Goal: Check status: Check status

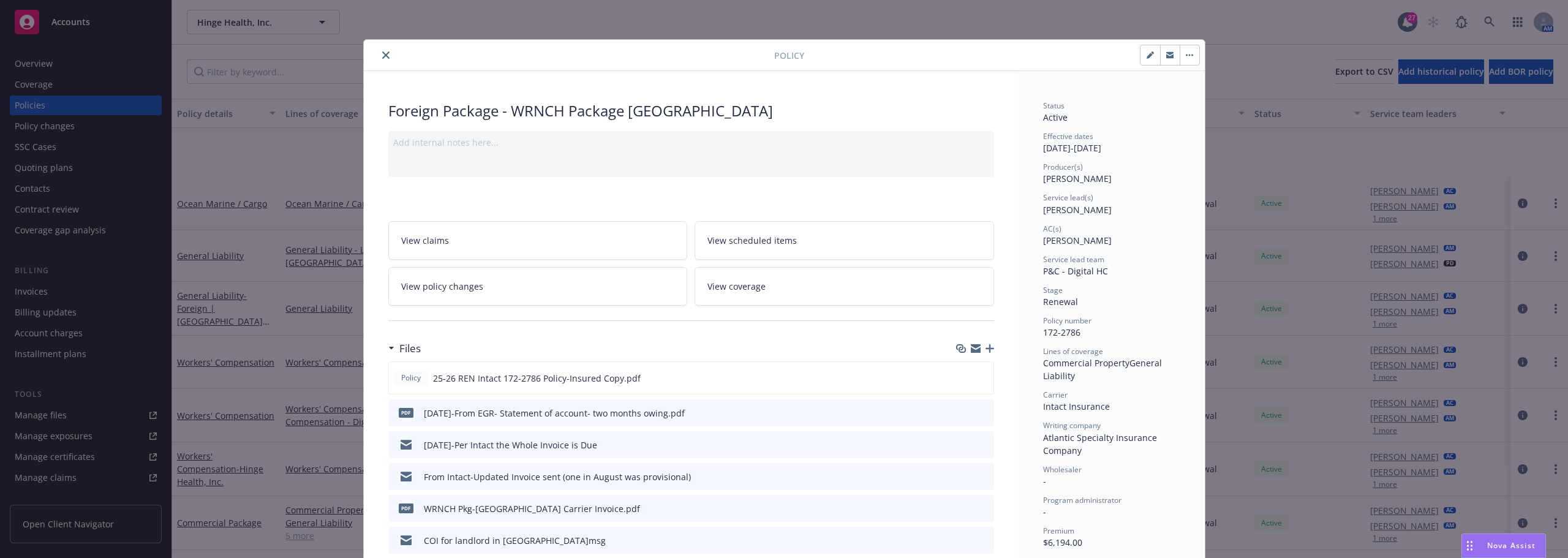
scroll to position [123, 0]
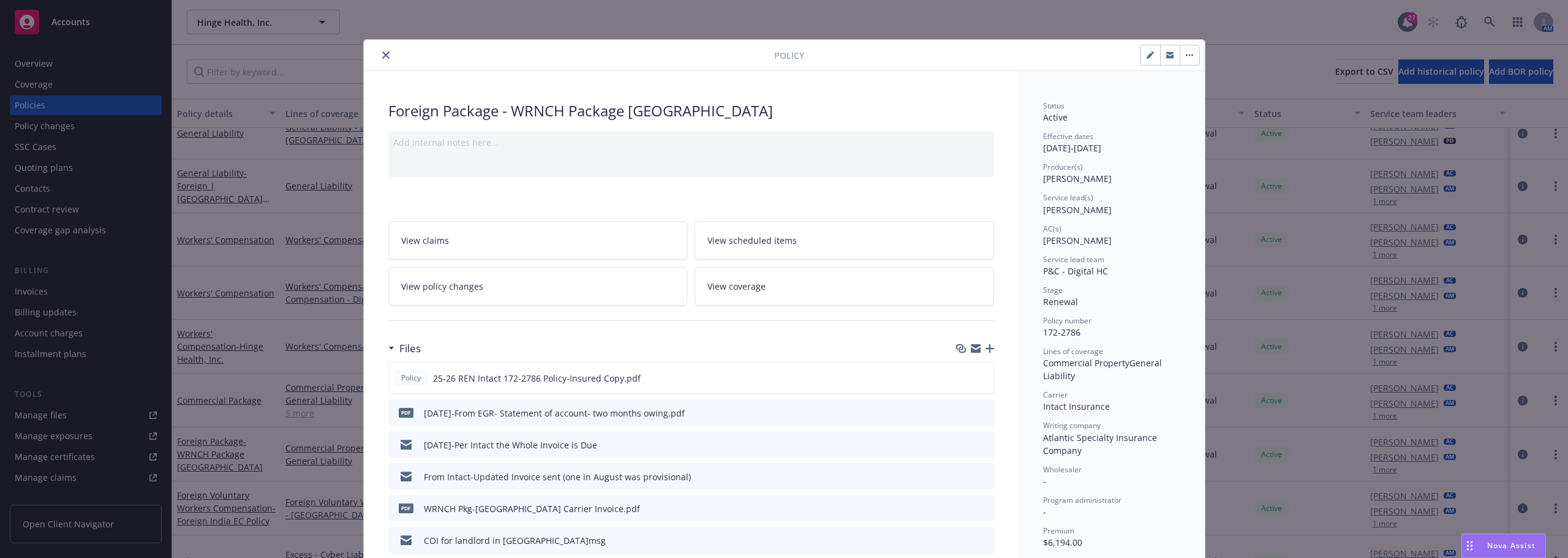
click at [385, 55] on button "close" at bounding box center [386, 55] width 15 height 15
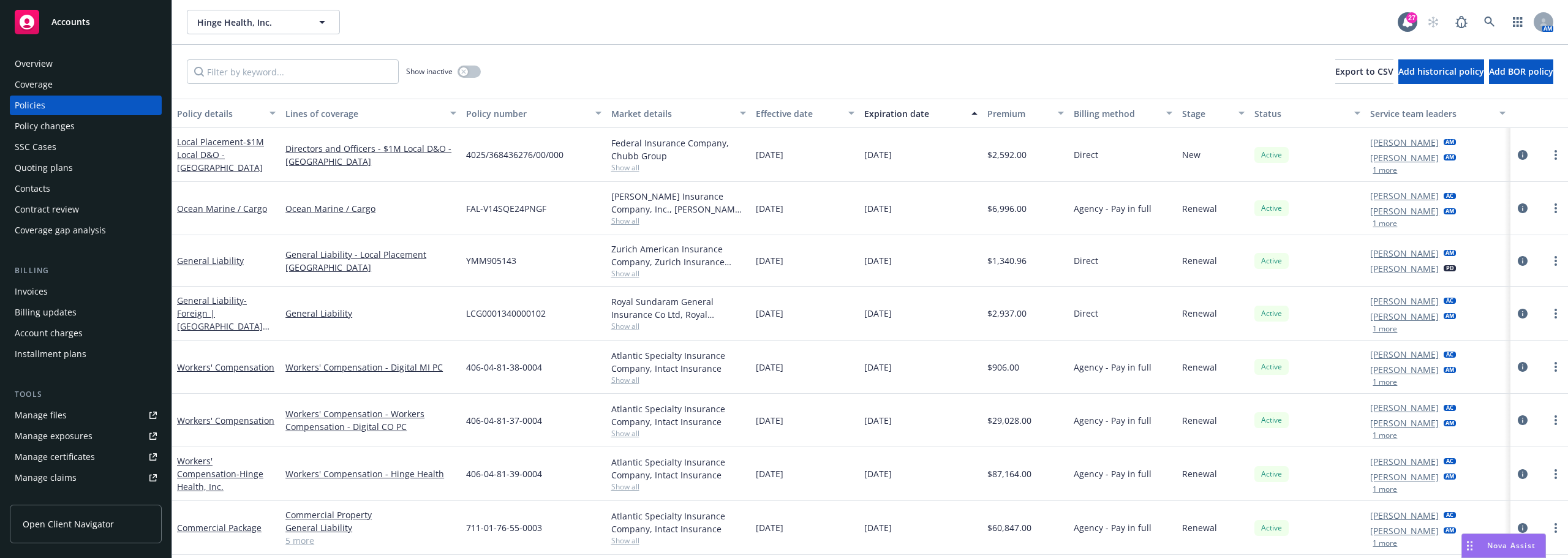
scroll to position [184, 0]
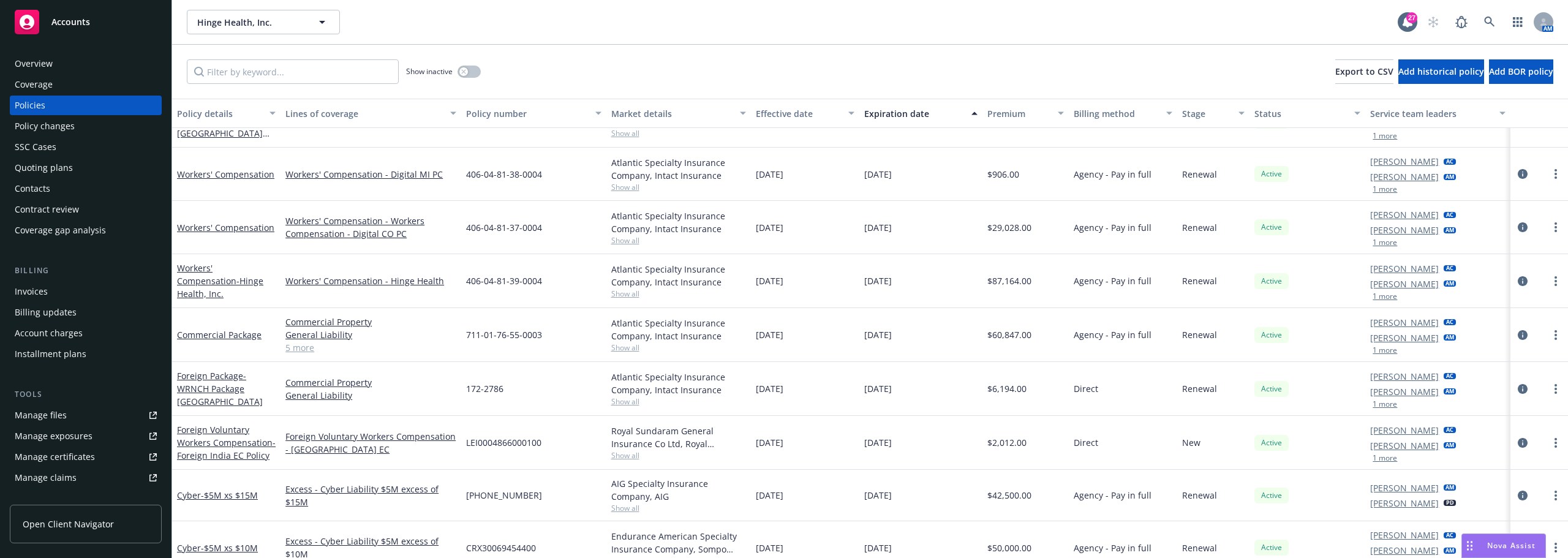
click at [275, 353] on div "Commercial Package" at bounding box center [226, 335] width 108 height 54
click at [275, 358] on div "Commercial Package" at bounding box center [226, 335] width 108 height 54
click at [282, 339] on div "Commercial Property General Liability Commercial Auto Liability Employee Benefi…" at bounding box center [371, 335] width 181 height 54
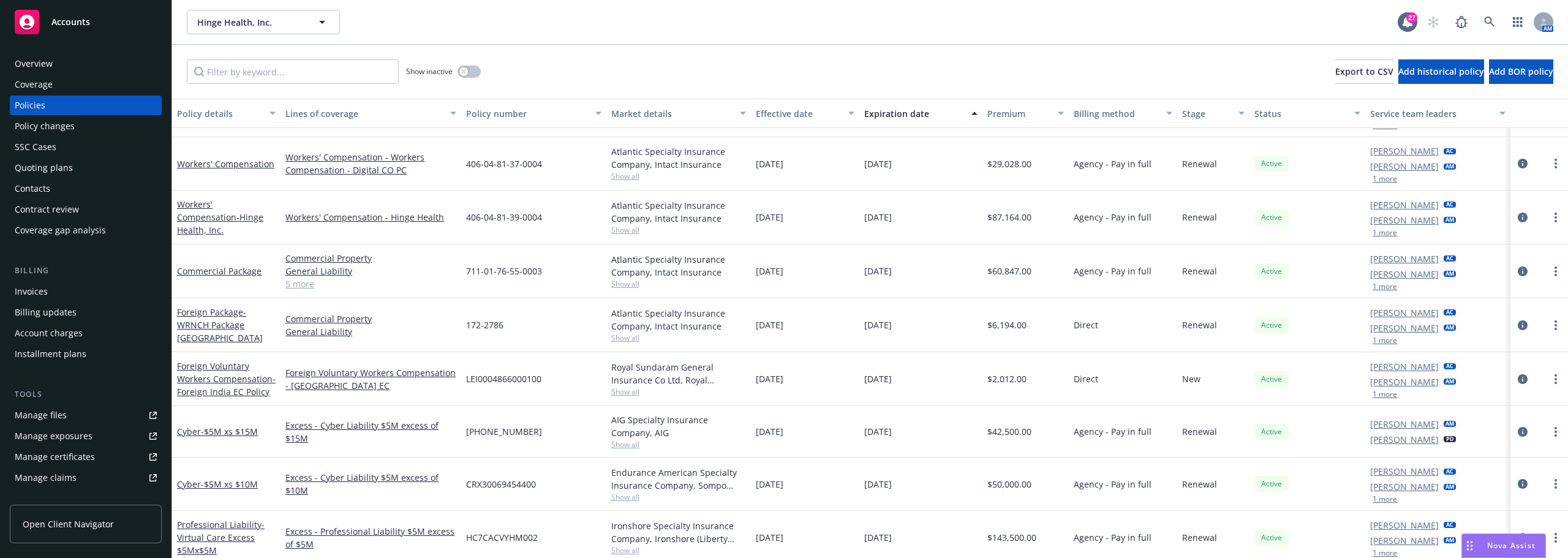
scroll to position [245, 0]
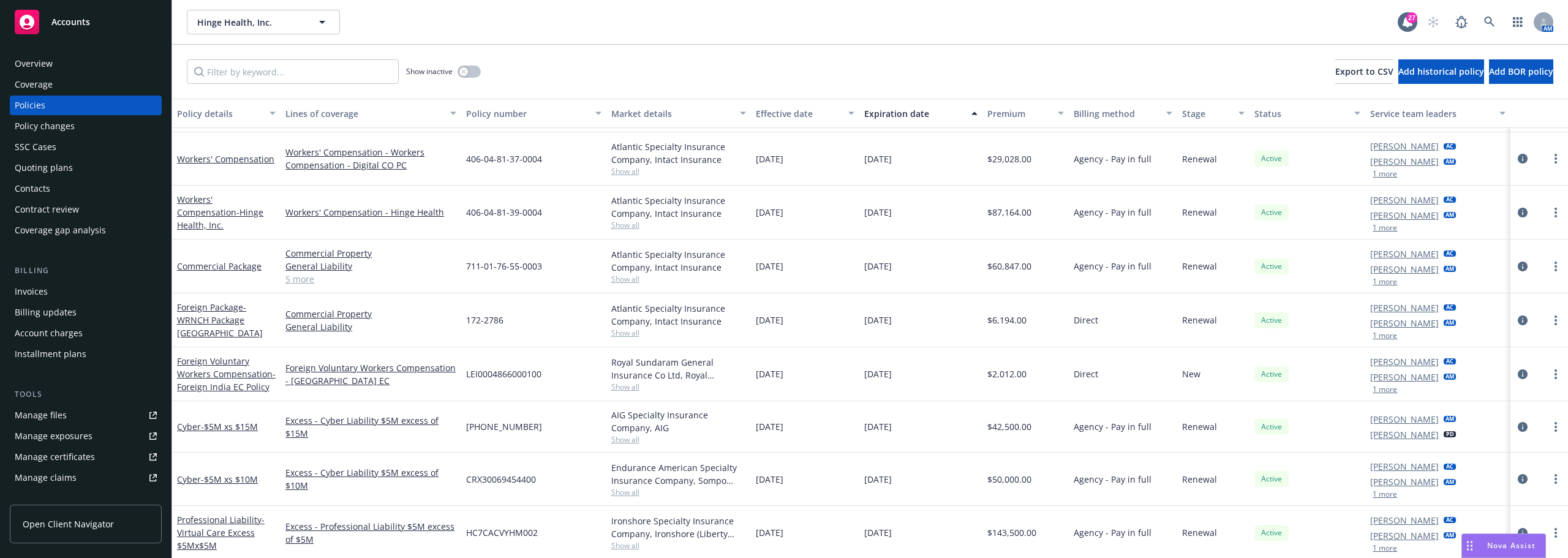
click at [282, 339] on div "Commercial Property General Liability" at bounding box center [371, 320] width 181 height 54
click at [282, 348] on div "Foreign Voluntary Workers Compensation - [GEOGRAPHIC_DATA] EC" at bounding box center [371, 374] width 181 height 54
click at [274, 270] on div "Commercial Package" at bounding box center [226, 266] width 99 height 13
click at [272, 276] on div "Commercial Package" at bounding box center [226, 266] width 108 height 54
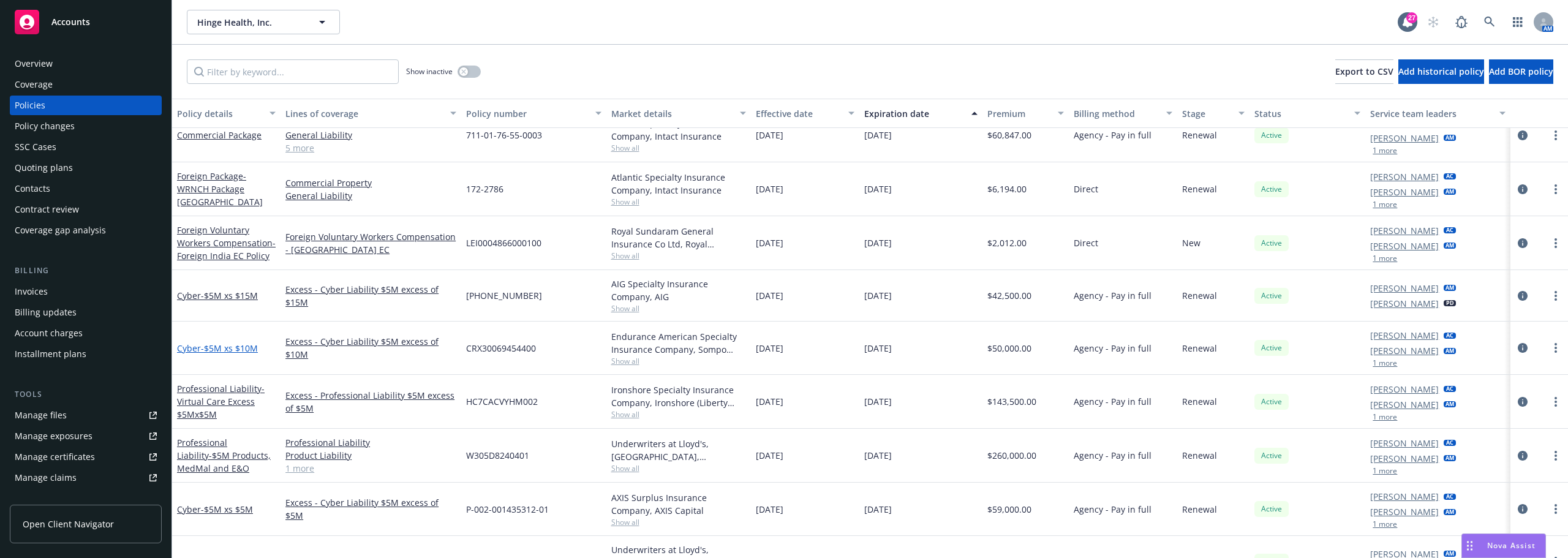
scroll to position [429, 0]
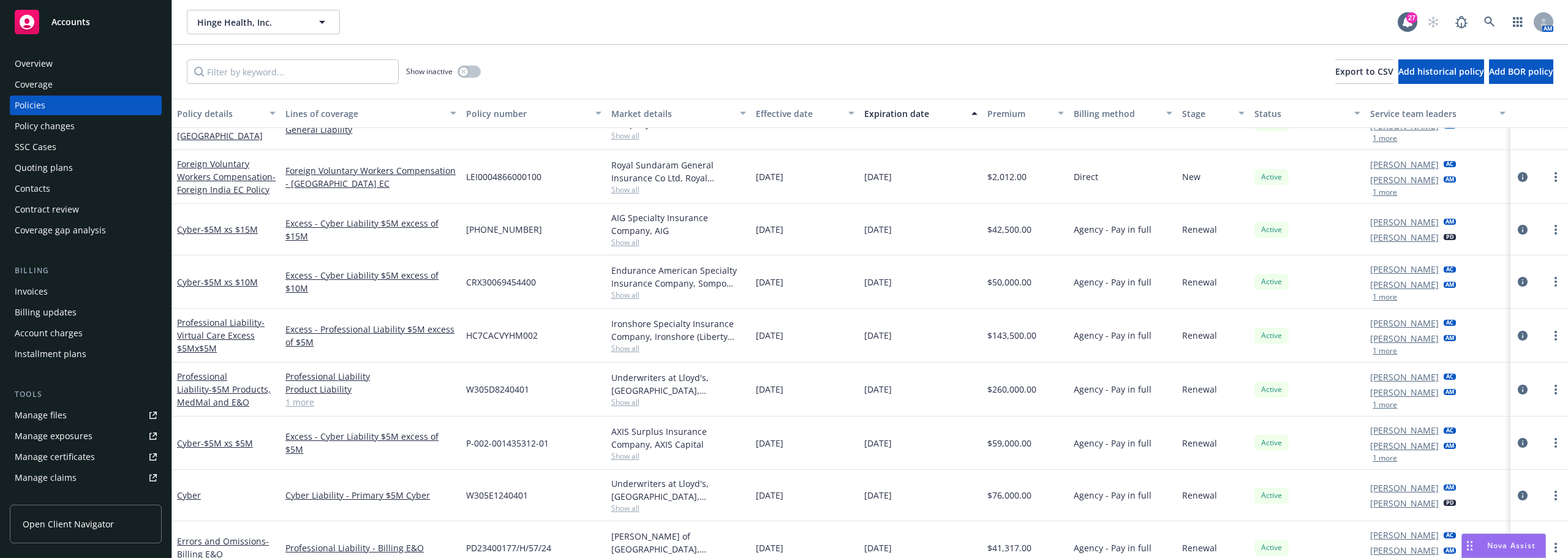
click at [676, 332] on div "Ironshore Specialty Insurance Company, Ironshore (Liberty Mutual), Amwins" at bounding box center [679, 330] width 135 height 26
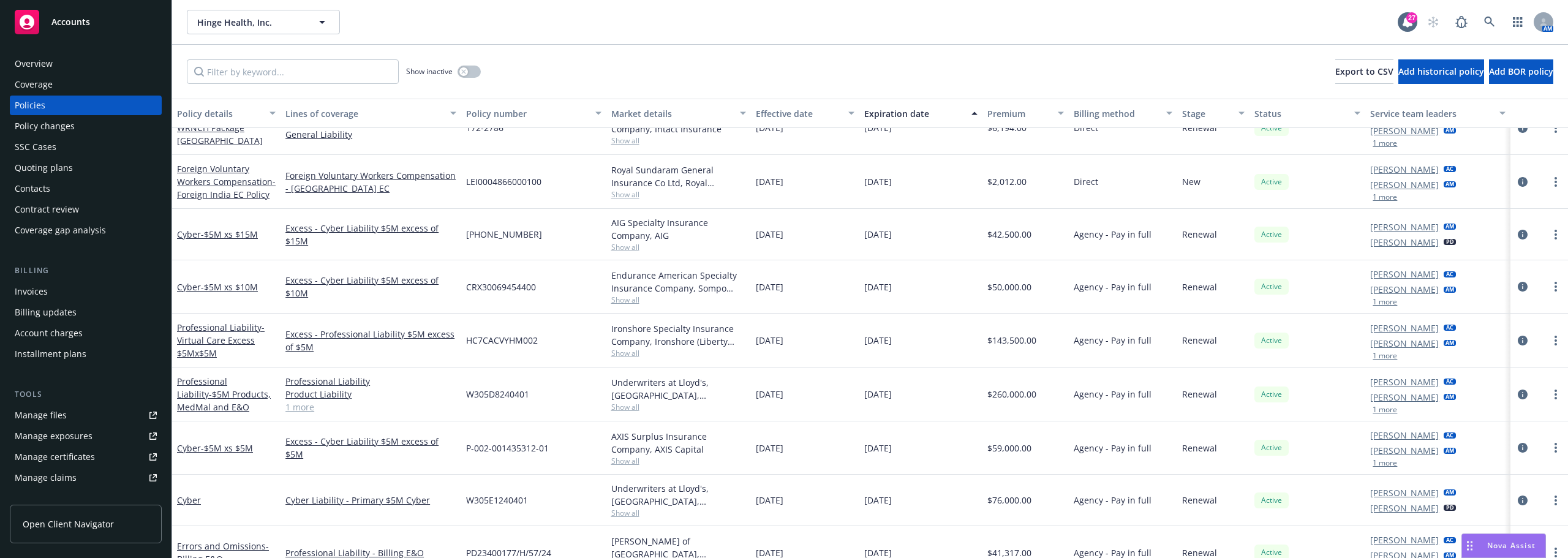
scroll to position [368, 0]
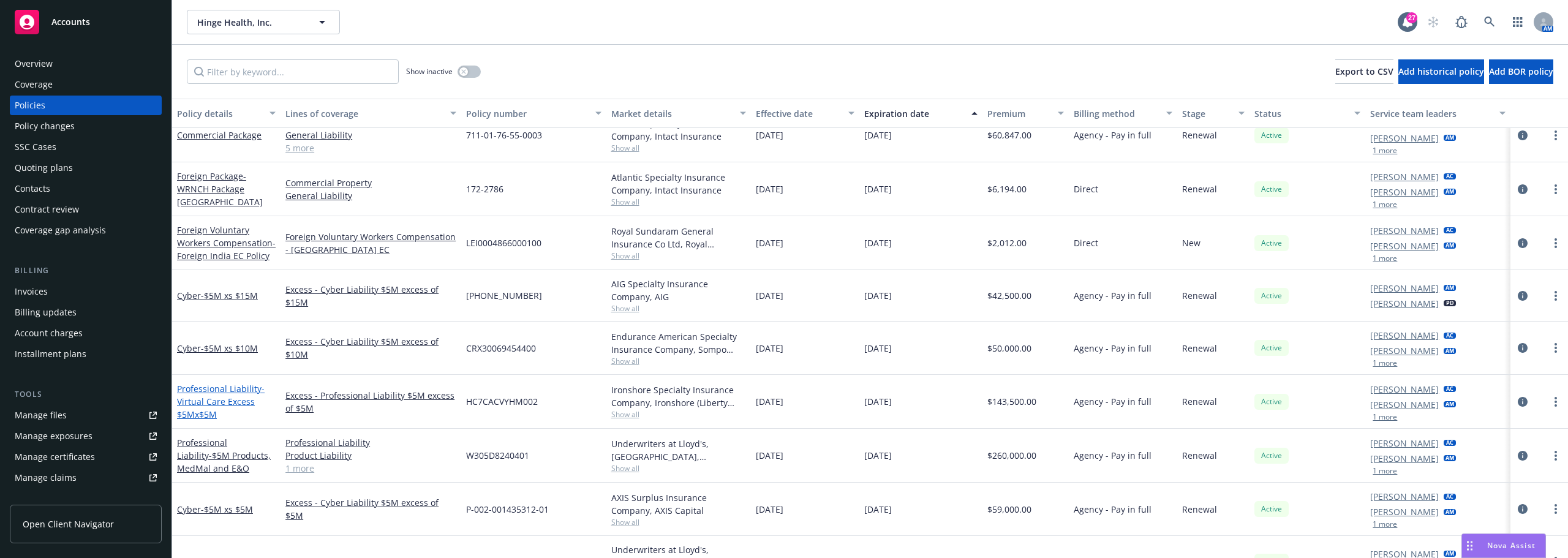
click at [205, 398] on span "- Virtual Care Excess $5Mx$5M" at bounding box center [221, 401] width 88 height 37
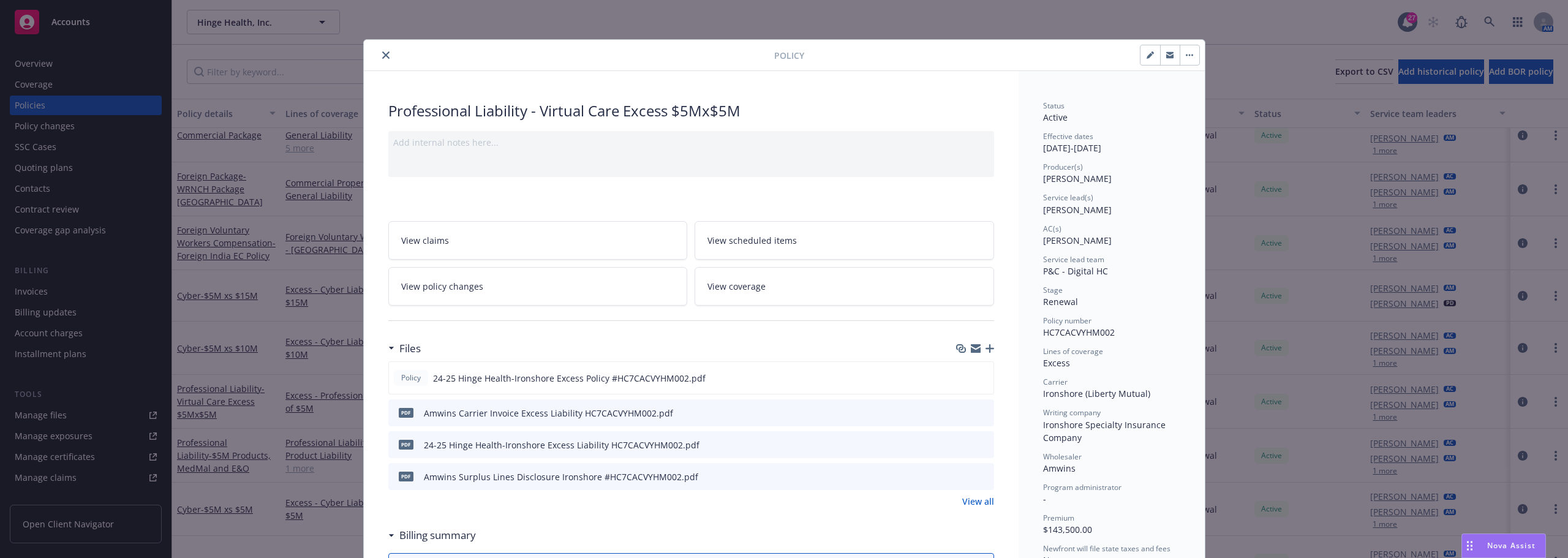
click at [382, 56] on icon "close" at bounding box center [386, 55] width 7 height 7
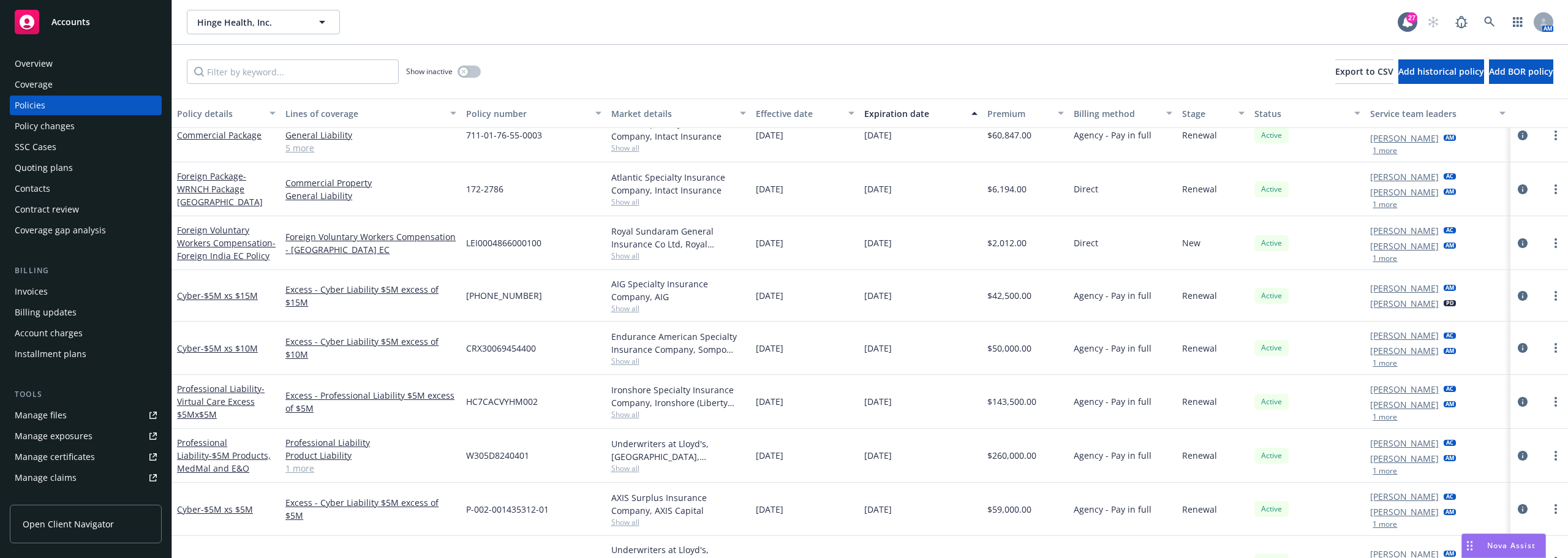
click at [277, 347] on div "Cyber - $5M xs $10M" at bounding box center [226, 348] width 108 height 53
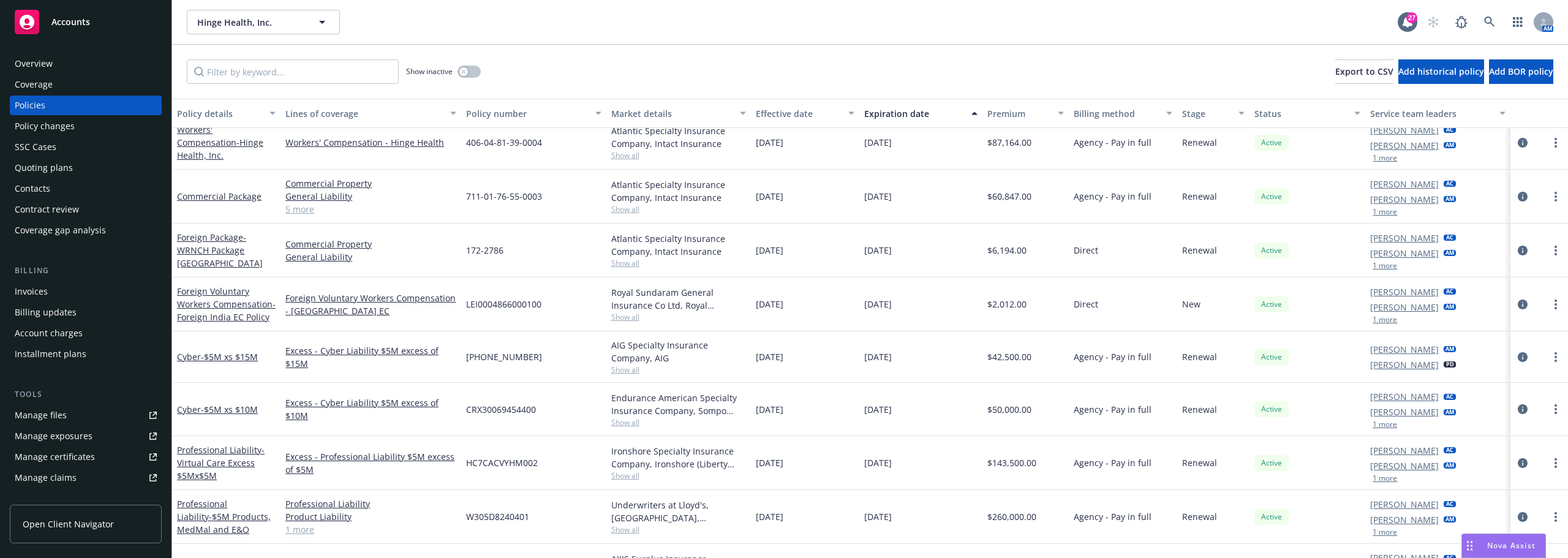
scroll to position [368, 0]
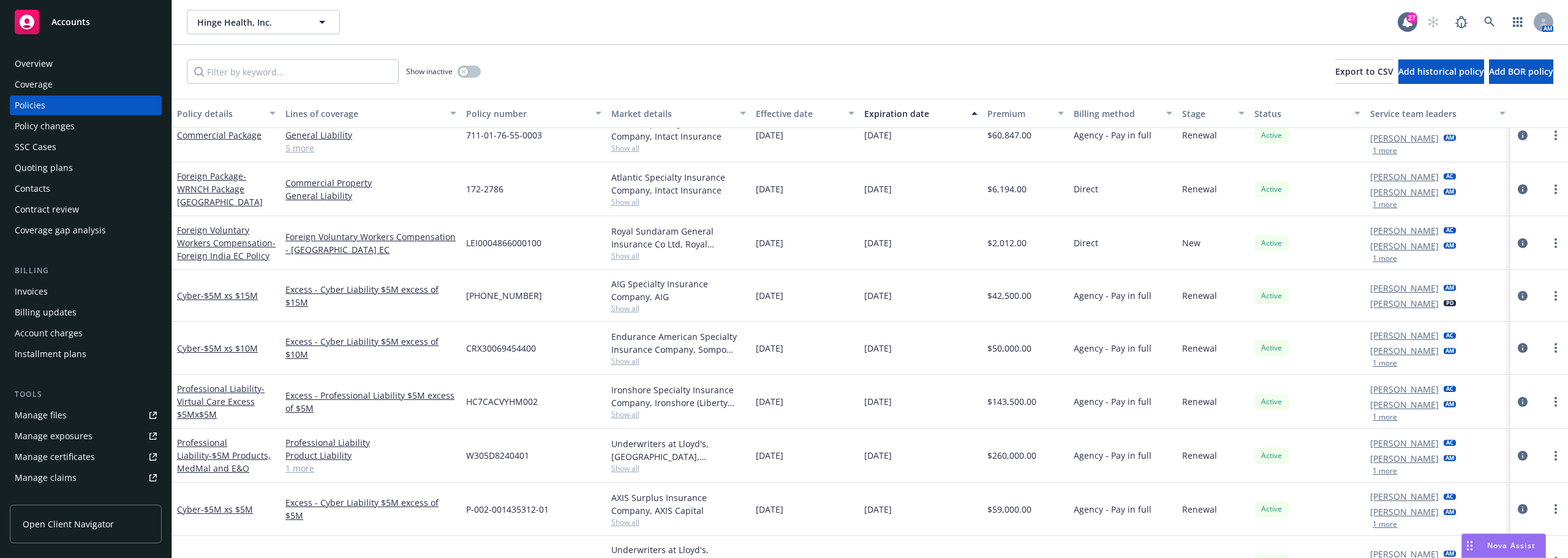
click at [276, 287] on div "Cyber - $5M xs $15M" at bounding box center [226, 296] width 108 height 51
click at [910, 203] on div "[DATE]" at bounding box center [920, 189] width 123 height 54
click at [583, 224] on div "LEI0004866000100" at bounding box center [534, 243] width 145 height 54
click at [284, 271] on div "Excess - Cyber Liability $5M excess of $15M" at bounding box center [371, 296] width 181 height 51
click at [278, 268] on div "Foreign Voluntary Workers Compensation - Foreign India EC Policy" at bounding box center [226, 243] width 108 height 54
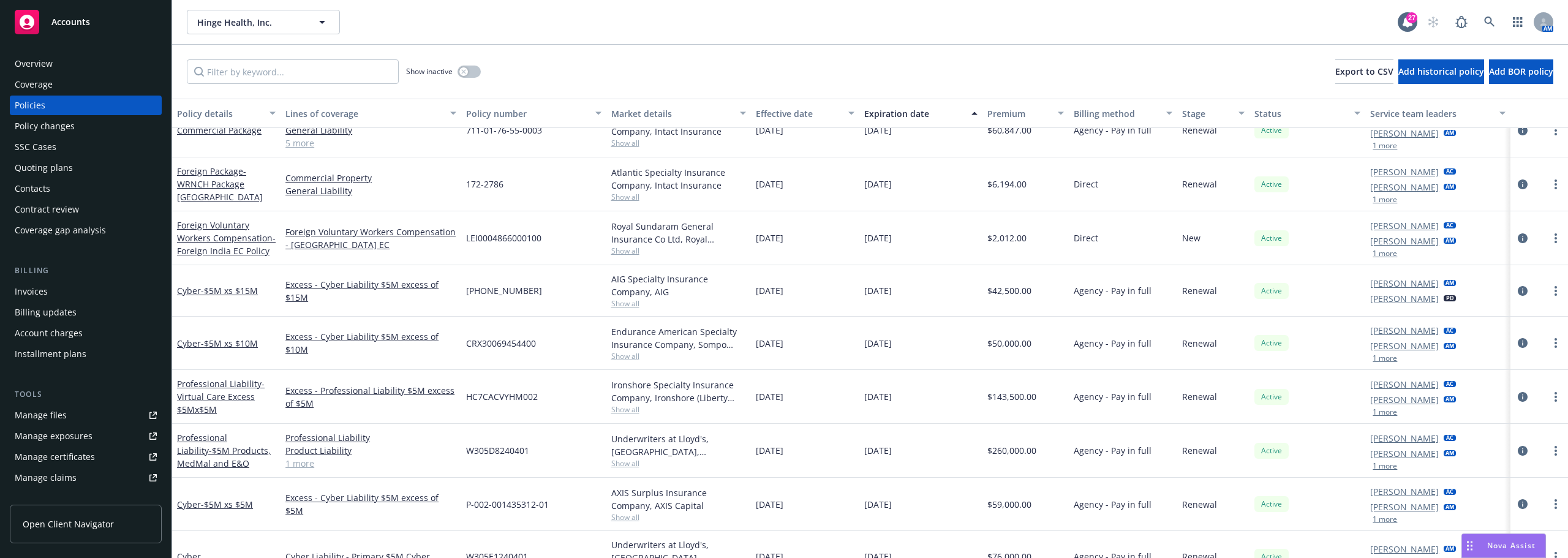
scroll to position [429, 0]
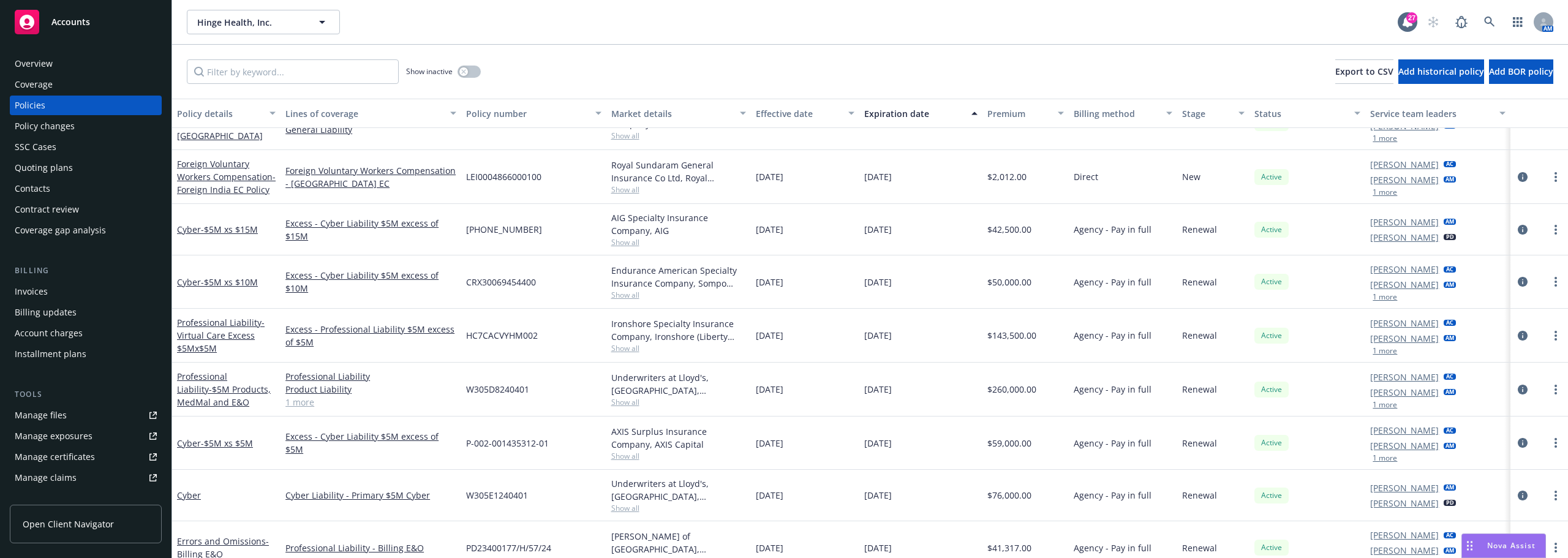
click at [1318, 58] on div "Show inactive Export to CSV Add historical policy Add BOR policy" at bounding box center [870, 72] width 1396 height 54
click at [941, 210] on div "[DATE]" at bounding box center [920, 230] width 123 height 51
click at [246, 444] on span "- $5M xs $5M" at bounding box center [227, 443] width 52 height 12
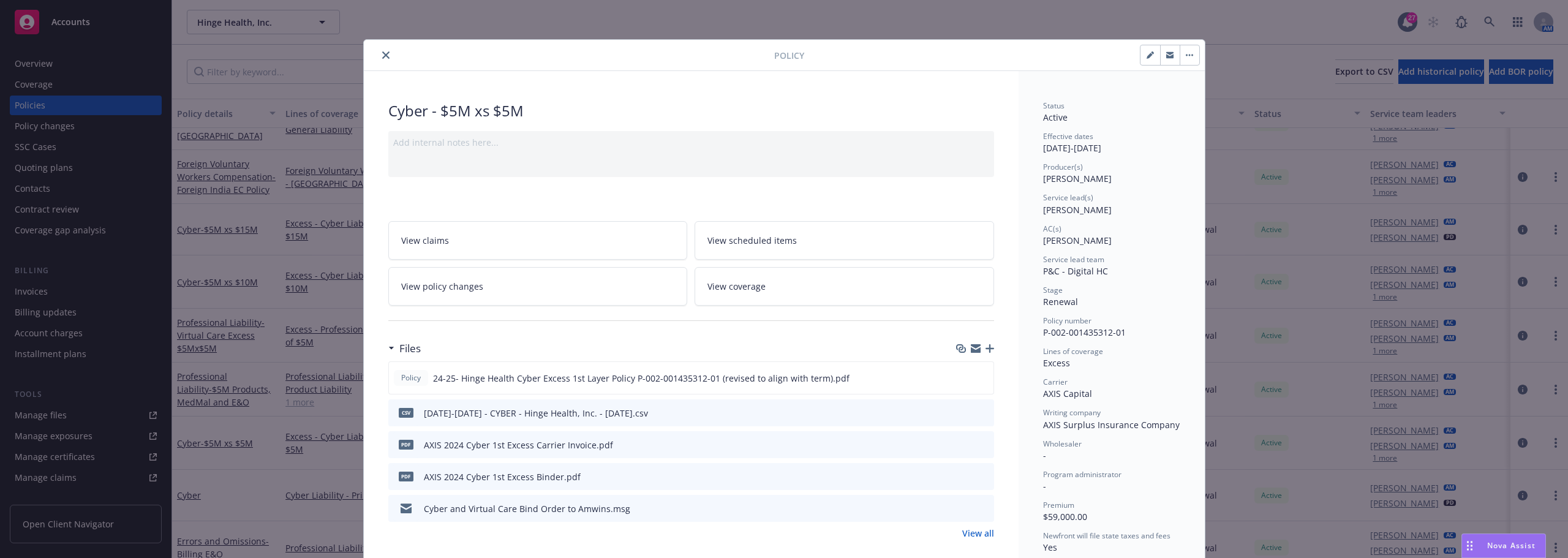
click at [979, 478] on icon "preview file" at bounding box center [982, 476] width 11 height 9
drag, startPoint x: 381, startPoint y: 50, endPoint x: 428, endPoint y: 166, distance: 125.2
click at [381, 50] on button "close" at bounding box center [386, 55] width 15 height 15
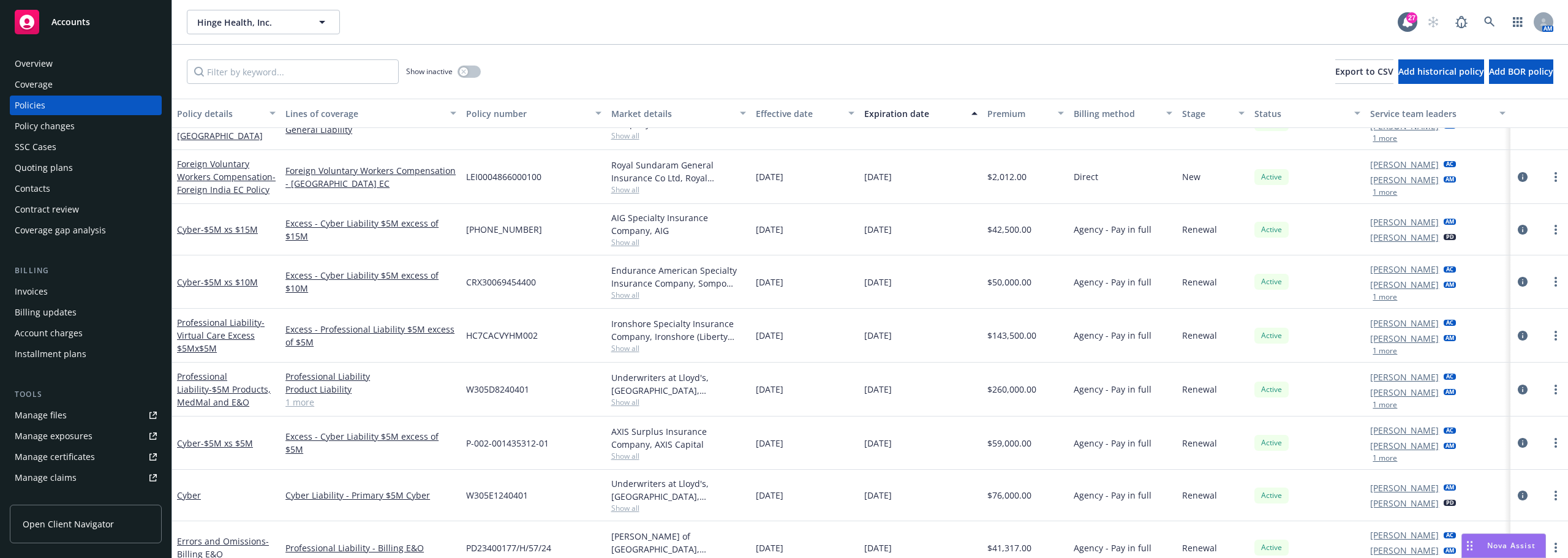
click at [466, 393] on span "W305D8240401" at bounding box center [498, 389] width 63 height 13
click at [461, 386] on div "W305D8240401" at bounding box center [534, 390] width 145 height 54
click at [466, 388] on span "W305D8240401" at bounding box center [498, 389] width 63 height 13
click at [463, 390] on div "W305D8240401" at bounding box center [534, 390] width 145 height 54
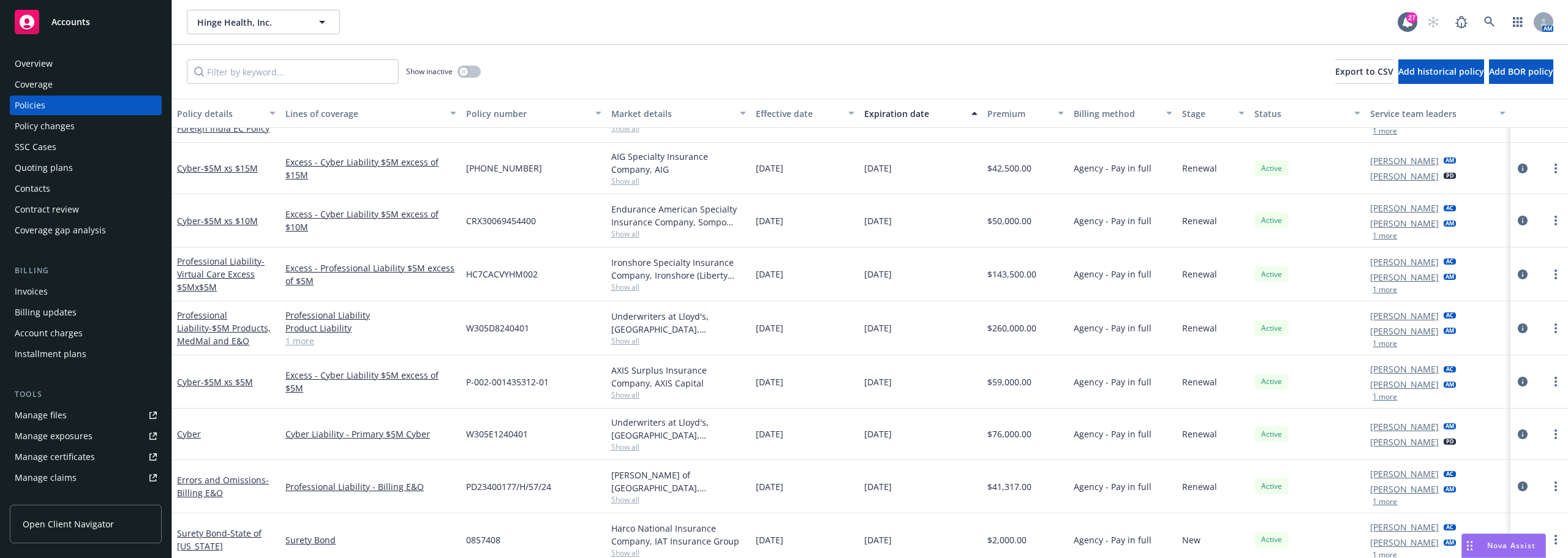
scroll to position [429, 0]
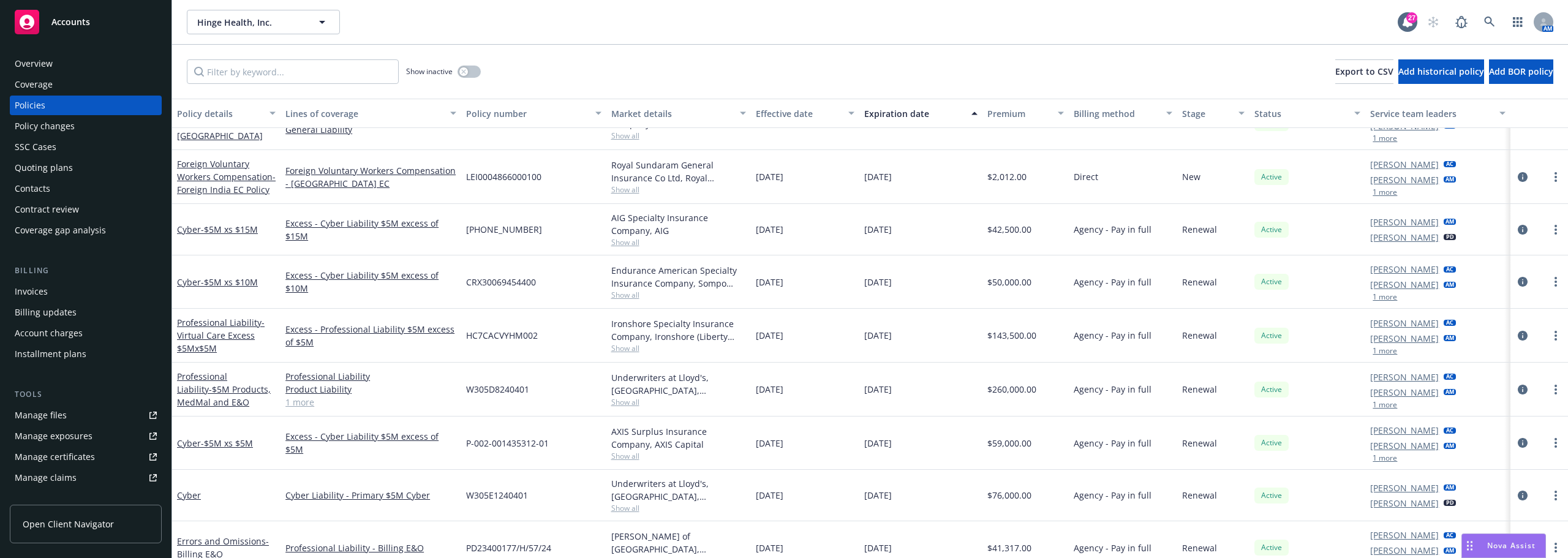
click at [57, 167] on div "Quoting plans" at bounding box center [44, 168] width 58 height 20
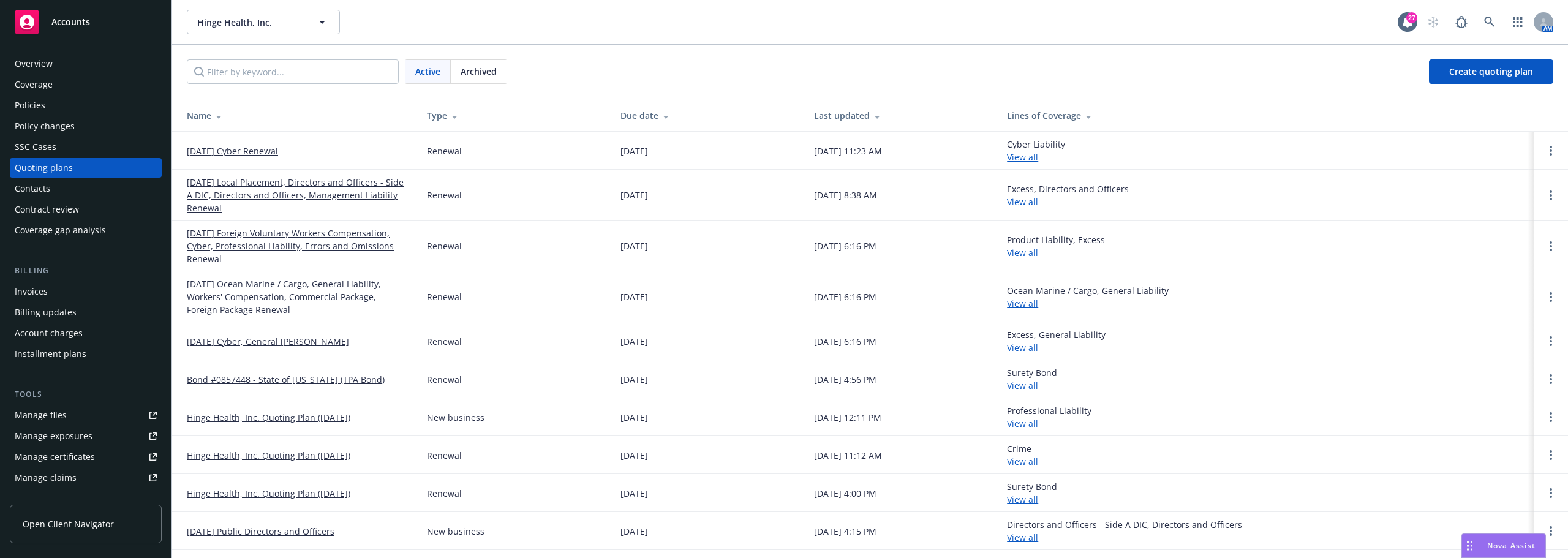
click at [245, 150] on link "[DATE] Cyber Renewal" at bounding box center [232, 151] width 91 height 13
click at [251, 155] on link "[DATE] Cyber Renewal" at bounding box center [232, 151] width 91 height 13
